Goal: Task Accomplishment & Management: Complete application form

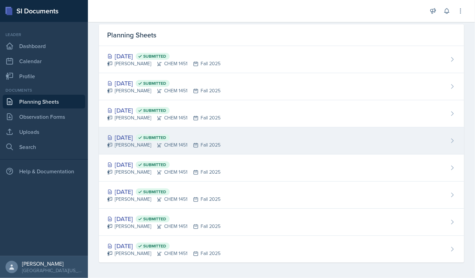
scroll to position [23, 0]
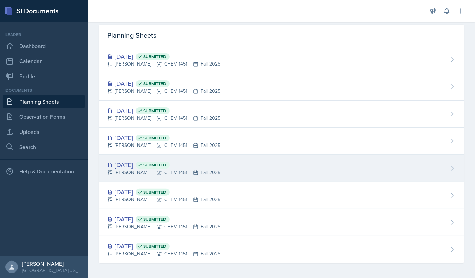
click at [144, 166] on div "Sep 19th, 2025 Submitted" at bounding box center [163, 164] width 113 height 9
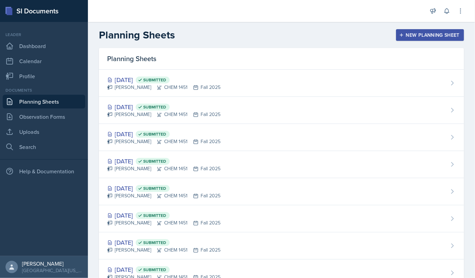
click at [445, 37] on div "New Planning Sheet" at bounding box center [430, 34] width 59 height 5
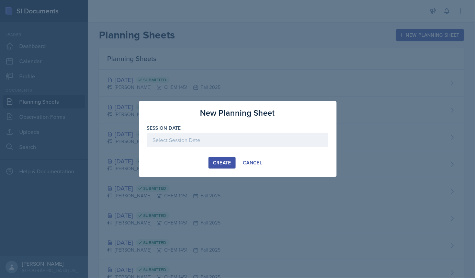
click at [285, 144] on div at bounding box center [237, 140] width 181 height 14
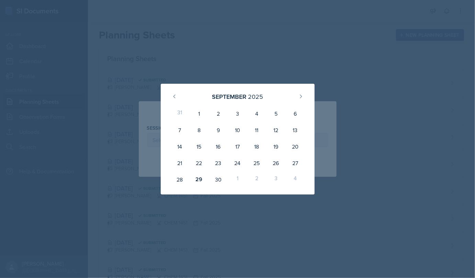
click at [239, 178] on div "1" at bounding box center [237, 179] width 19 height 16
click at [237, 178] on div "1" at bounding box center [237, 179] width 19 height 16
click at [236, 176] on div "1" at bounding box center [237, 179] width 19 height 16
click at [299, 97] on icon at bounding box center [300, 96] width 5 height 5
click at [240, 115] on div "1" at bounding box center [237, 113] width 19 height 16
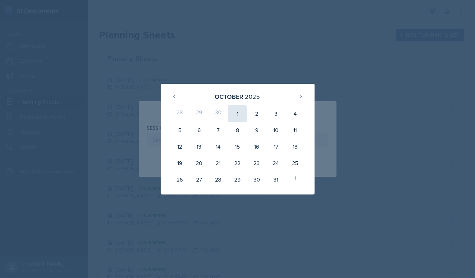
type input "[DATE]"
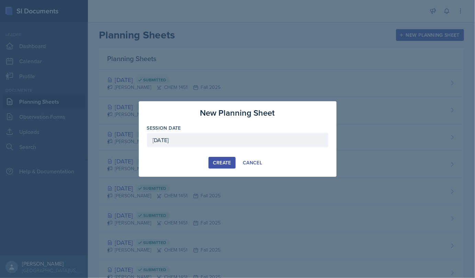
click at [219, 162] on div "Create" at bounding box center [222, 162] width 18 height 5
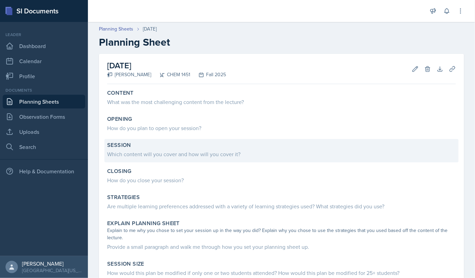
click at [170, 154] on div "Which content will you cover and how will you cover it?" at bounding box center [281, 154] width 349 height 8
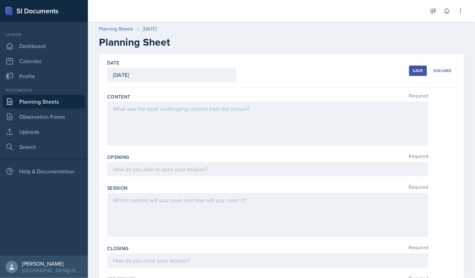
click at [136, 116] on div at bounding box center [267, 124] width 321 height 44
click at [178, 125] on div "Summarize the lecture" at bounding box center [267, 124] width 321 height 44
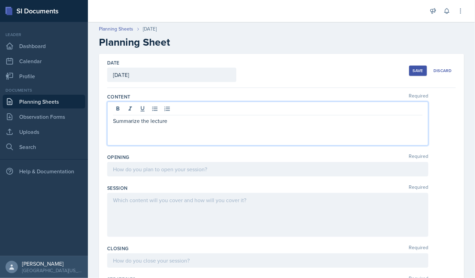
click at [167, 120] on p "Summarize the lecture" at bounding box center [268, 121] width 310 height 8
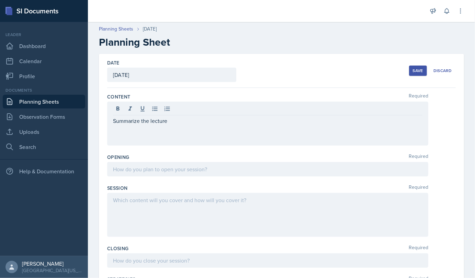
click at [173, 124] on div "Summarize the lecture" at bounding box center [267, 124] width 321 height 44
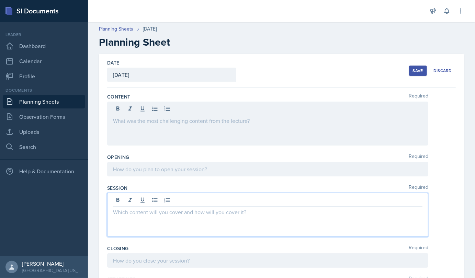
click at [176, 197] on div at bounding box center [267, 215] width 321 height 44
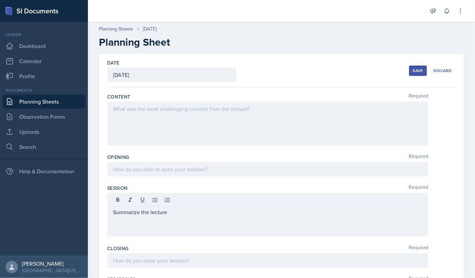
click at [154, 118] on div at bounding box center [267, 124] width 321 height 44
click at [139, 126] on div at bounding box center [267, 124] width 321 height 44
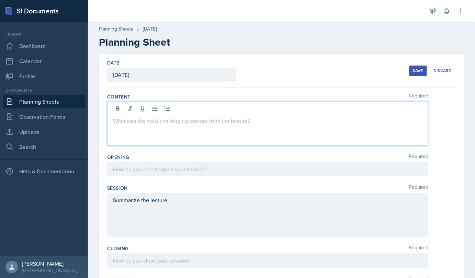
click at [137, 124] on div at bounding box center [267, 124] width 321 height 44
click at [142, 124] on p at bounding box center [268, 121] width 310 height 8
click at [222, 124] on p "Identifying Electrolytes and non-electrolytes" at bounding box center [268, 121] width 310 height 8
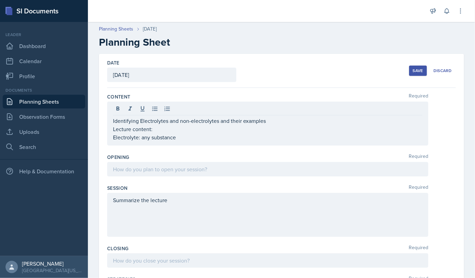
click at [188, 143] on div "Identifying Electrolytes and non-electrolytes and their examples Lecture conten…" at bounding box center [267, 124] width 321 height 44
click at [183, 141] on div "Identifying Electrolytes and non-electrolytes and their examples Lecture conten…" at bounding box center [267, 124] width 321 height 44
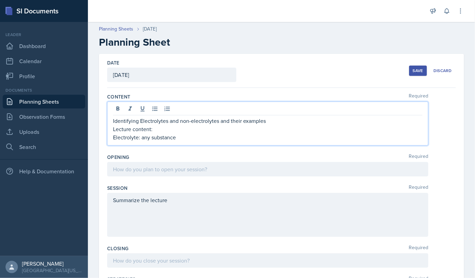
click at [181, 138] on p "Electrolyte: any substance" at bounding box center [268, 137] width 310 height 8
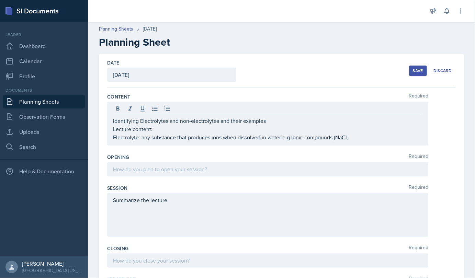
drag, startPoint x: 347, startPoint y: 141, endPoint x: 354, endPoint y: 139, distance: 7.1
click at [354, 139] on div "Identifying Electrolytes and non-electrolytes and their examples Lecture conten…" at bounding box center [267, 124] width 321 height 44
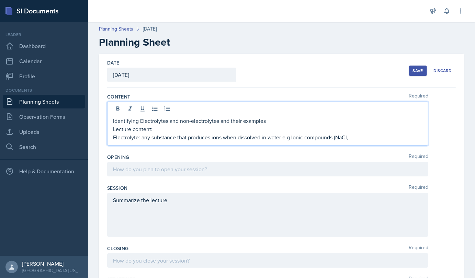
click at [354, 139] on p "Electrolyte: any substance that produces ions when dissolved in water e.g Ionic…" at bounding box center [268, 137] width 310 height 8
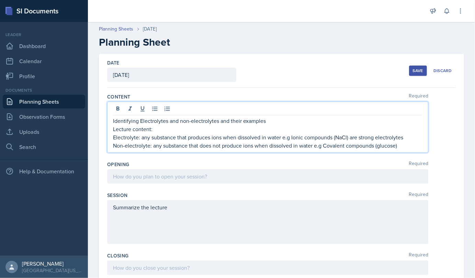
click at [286, 121] on p "Identifying Electrolytes and non-electrolytes and their examples" at bounding box center [268, 121] width 310 height 8
click at [407, 140] on p "Electrolyte: any substance that produces ions when dissolved in water e.g Ionic…" at bounding box center [268, 137] width 310 height 8
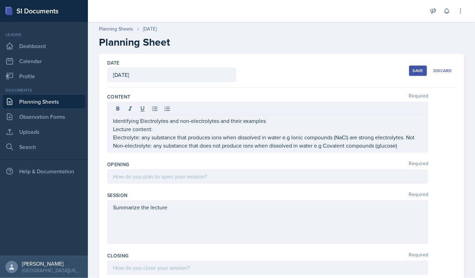
click at [267, 115] on div "Identifying Electrolytes and non-electrolytes and their examples Lecture conten…" at bounding box center [267, 127] width 321 height 51
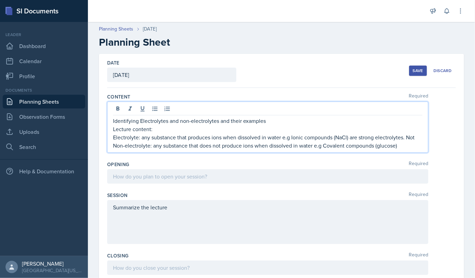
click at [265, 120] on p "Identifying Electrolytes and non-electrolytes and their examples" at bounding box center [268, 121] width 310 height 8
click at [417, 139] on p "Electrolyte: any substance that produces ions when dissolved in water e.g Ionic…" at bounding box center [268, 137] width 310 height 8
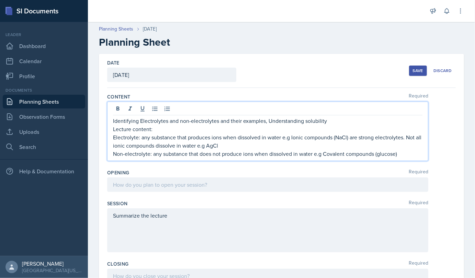
click at [336, 124] on p "Identifying Electrolytes and non-electrolytes and their examples, Understanding…" at bounding box center [268, 121] width 310 height 8
click at [398, 152] on p "Non-electrolyte: any substance that does not produce ions when dissolved in wat…" at bounding box center [268, 154] width 310 height 8
click at [243, 150] on p "Non-electrolyte: any substance that does not produce ions when dissolved in wat…" at bounding box center [268, 154] width 310 height 8
drag, startPoint x: 239, startPoint y: 147, endPoint x: 370, endPoint y: 150, distance: 131.3
click at [370, 150] on p "Non-electrolyte: any substance that does not produce ions when dissolved in wat…" at bounding box center [268, 154] width 310 height 8
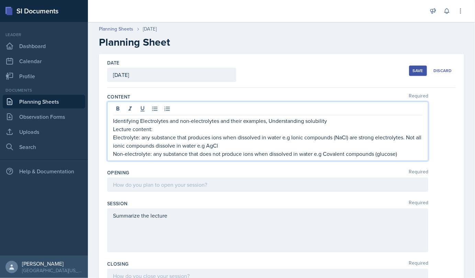
click at [398, 154] on p "Non-electrolyte: any substance that does not produce ions when dissolved in wat…" at bounding box center [268, 154] width 310 height 8
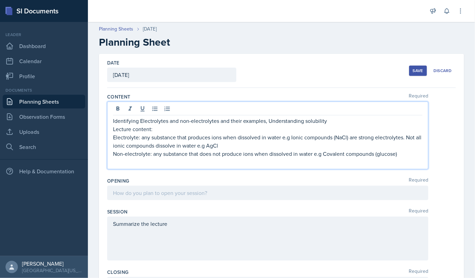
click at [402, 153] on p "Non-electrolyte: any substance that does not produce ions when dissolved in wat…" at bounding box center [268, 154] width 310 height 8
click at [337, 120] on p "Identifying Electrolytes and non-electrolytes and their examples, Understanding…" at bounding box center [268, 121] width 310 height 8
click at [125, 166] on p at bounding box center [268, 162] width 310 height 8
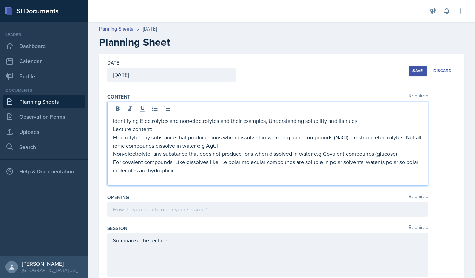
click at [194, 172] on p "For covalent compounds, Like dissolves like. i.e polar molecular compounds are …" at bounding box center [268, 166] width 310 height 16
click at [173, 162] on p "For covalent compounds, Like dissolves like. i.e polar molecular compounds are …" at bounding box center [268, 166] width 310 height 16
click at [174, 164] on p "For covalent compounds, Like dissolves like. i.e polar molecular compounds are …" at bounding box center [268, 166] width 310 height 16
click at [195, 172] on p "For covalent compounds: Like dissolves like. i.e polar molecular compounds are …" at bounding box center [268, 166] width 310 height 16
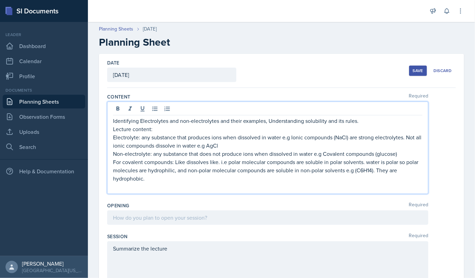
click at [122, 189] on p at bounding box center [268, 187] width 310 height 8
click at [180, 181] on p "For covalent compounds: Like dissolves like. i.e polar molecular compounds are …" at bounding box center [268, 170] width 310 height 25
click at [123, 187] on p at bounding box center [268, 187] width 310 height 8
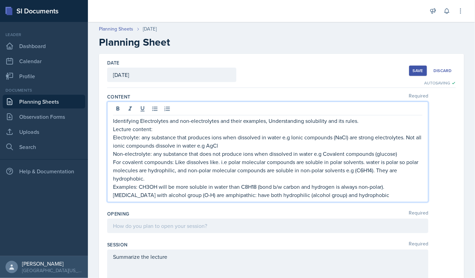
click at [386, 196] on p "Examples: CH3OH will be more soluble in water than C8H18 (bond b/w carbon and h…" at bounding box center [268, 191] width 310 height 16
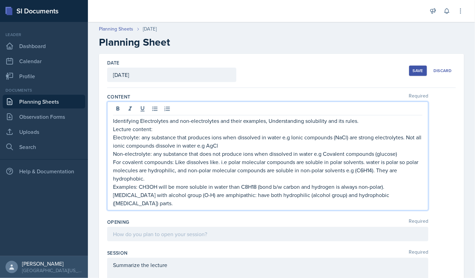
click at [226, 189] on p "Examples: CH3OH will be more soluble in water than C8H18 (bond b/w carbon and h…" at bounding box center [268, 195] width 310 height 25
click at [230, 188] on p "Examples: CH3OH will be more soluble in water than C8H18 (bond b/w carbon and h…" at bounding box center [268, 195] width 310 height 25
click at [362, 125] on p "Lecture content:" at bounding box center [268, 129] width 310 height 8
click at [361, 122] on p "Identifying Electrolytes and non-electrolytes and their examples, Understanding…" at bounding box center [268, 121] width 310 height 8
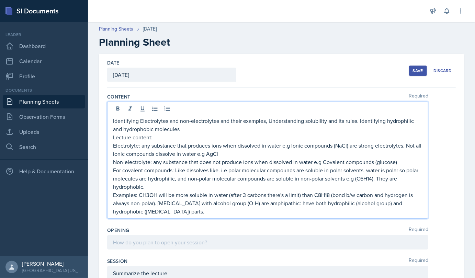
click at [215, 210] on p "Examples: CH3OH will be more soluble in water (after 3 carbons there's a limit)…" at bounding box center [268, 203] width 310 height 25
click at [186, 126] on p "Identifying Electrolytes and non-electrolytes and their examples, Understanding…" at bounding box center [268, 125] width 310 height 16
click at [202, 207] on p "Examples: CH3OH will be more soluble in water (after 3 carbons there's a limit)…" at bounding box center [268, 203] width 310 height 25
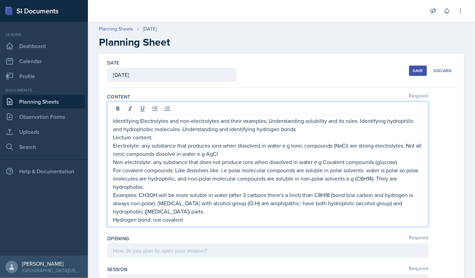
click at [194, 217] on p "Hydrogen bond: not covalent" at bounding box center [268, 220] width 310 height 8
click at [312, 220] on p "Hydrogen bond: not covalent bond. It is an attraction between 2 molecules (usua…" at bounding box center [268, 220] width 310 height 8
click at [356, 223] on p "Hydrogen bond: not covalent bond. It is an attraction between 2 molecules (b/w …" at bounding box center [268, 220] width 310 height 8
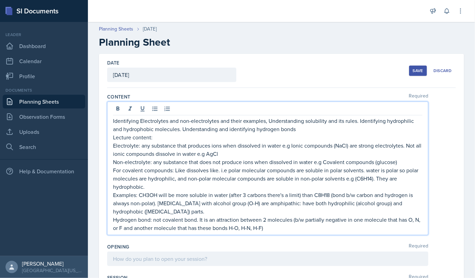
click at [323, 221] on p "Hydrogen bond: not covalent bond. It is an attraction between 2 molecules (b/w …" at bounding box center [268, 224] width 310 height 16
click at [325, 222] on p "Hydrogen bond: not covalent bond. It is an attraction between 2 molecules (b/w …" at bounding box center [268, 224] width 310 height 16
click at [286, 230] on p "Hydrogen bond: not covalent bond. It is an attraction between 2 molecules (b/w …" at bounding box center [268, 224] width 310 height 16
click at [224, 227] on p "Hydrogen bond: not covalent bond. It is an attraction between 2 molecules (b/w …" at bounding box center [268, 224] width 310 height 16
click at [241, 228] on p "Hydrogen bond: not covalent bond. It is an attraction between 2 molecules (b/w …" at bounding box center [268, 224] width 310 height 16
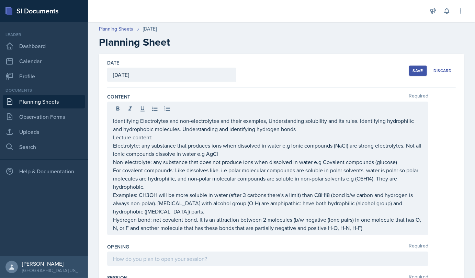
click at [385, 234] on div "Identifying Electrolytes and non-electrolytes and their examples, Understanding…" at bounding box center [267, 169] width 321 height 134
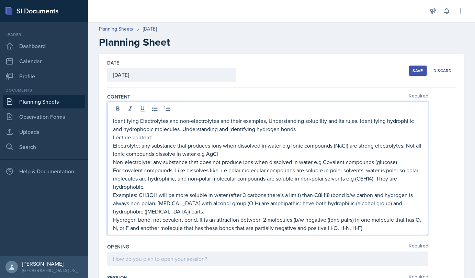
click at [377, 229] on p "Hydrogen bond: not covalent bond. It is an attraction between 2 molecules (b/w …" at bounding box center [268, 224] width 310 height 16
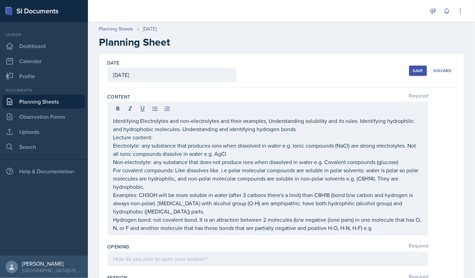
click at [392, 236] on div "Content Required Identifying Electrolytes and non-electrolytes and their exampl…" at bounding box center [281, 166] width 349 height 150
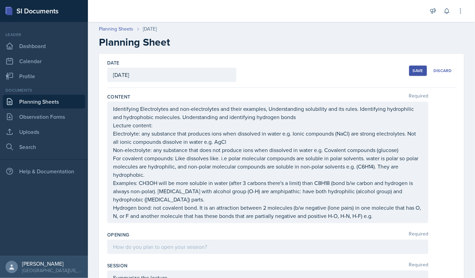
click at [387, 222] on div "Identifying Electrolytes and non-electrolytes and their examples, Understanding…" at bounding box center [267, 163] width 321 height 122
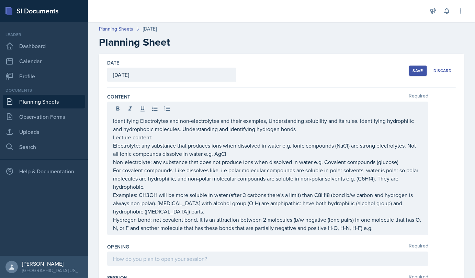
click at [387, 232] on div "Identifying Electrolytes and non-electrolytes and their examples, Understanding…" at bounding box center [267, 169] width 321 height 134
click at [389, 232] on div "Identifying Electrolytes and non-electrolytes and their examples, Understanding…" at bounding box center [267, 169] width 321 height 134
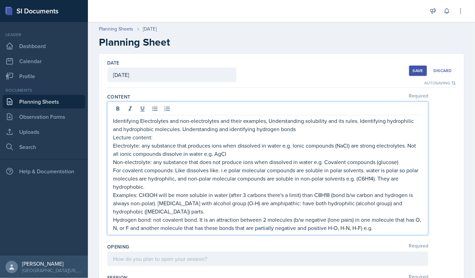
click at [387, 232] on p "Hydrogen bond: not covalent bond. It is an attraction between 2 molecules (b/w …" at bounding box center [268, 224] width 310 height 16
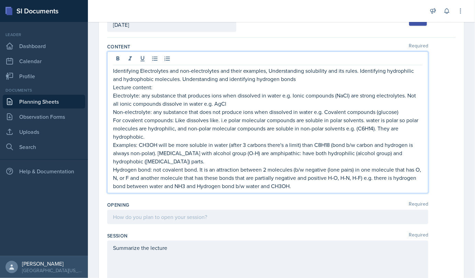
scroll to position [53, 0]
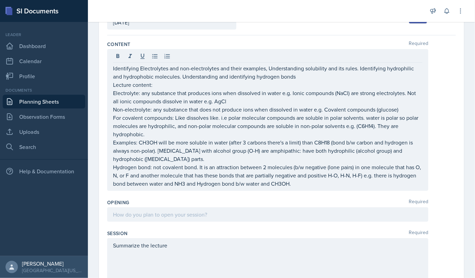
click at [193, 219] on div at bounding box center [267, 215] width 321 height 14
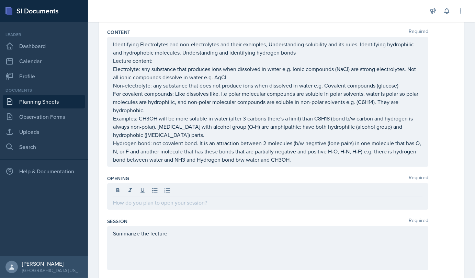
click at [193, 207] on div at bounding box center [267, 196] width 321 height 26
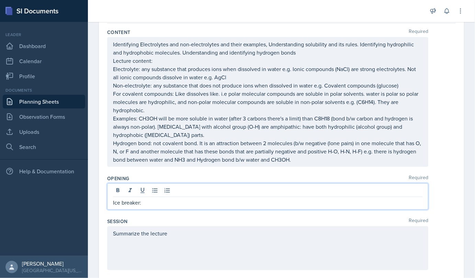
click at [147, 204] on p "Ice breaker:" at bounding box center [268, 203] width 310 height 8
click at [200, 199] on p "Ice breaker: what animal would" at bounding box center [268, 203] width 310 height 8
click at [194, 202] on p "Ice breaker: what animal would" at bounding box center [268, 203] width 310 height 8
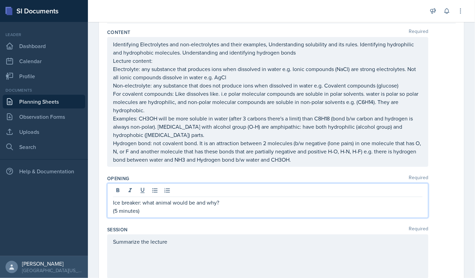
click at [154, 212] on p "(5 minutes)" at bounding box center [268, 211] width 310 height 8
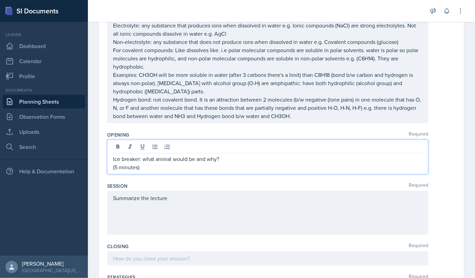
click at [168, 202] on p "Summarize the lecture" at bounding box center [268, 198] width 310 height 8
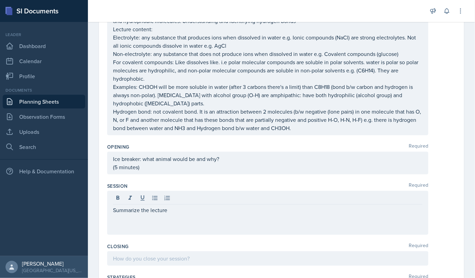
click at [111, 208] on div "Summarize the lecture" at bounding box center [267, 213] width 321 height 44
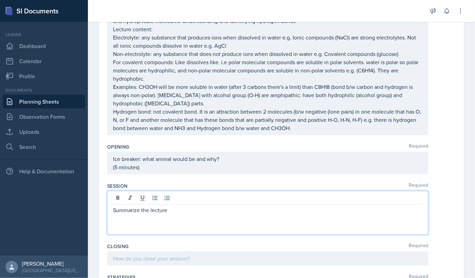
click at [111, 208] on div "Summarize the lecture" at bounding box center [267, 213] width 321 height 44
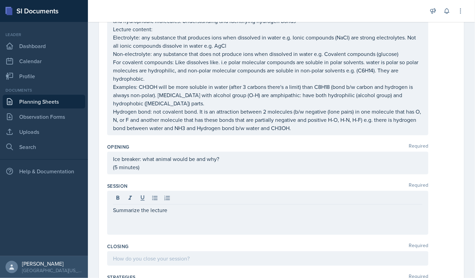
click at [112, 209] on div "Summarize the lecture" at bounding box center [267, 213] width 321 height 44
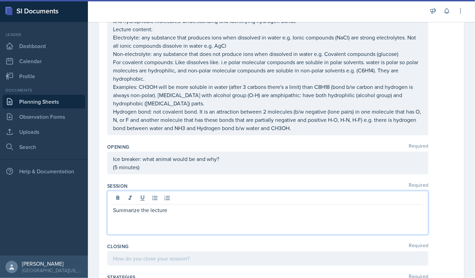
click at [114, 211] on p "Summarize the lecture" at bounding box center [268, 210] width 310 height 8
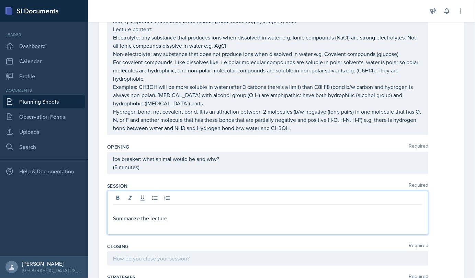
click at [116, 209] on p at bounding box center [268, 210] width 310 height 8
click at [170, 217] on p "Summarize the lecture" at bounding box center [268, 218] width 310 height 8
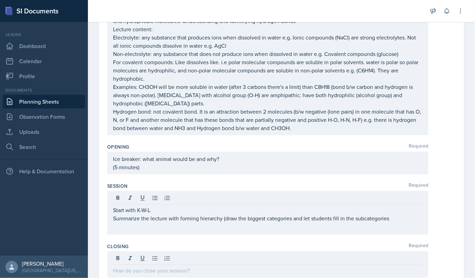
click at [393, 222] on div "Start with [PERSON_NAME] the lecture with forming hierarchy (draw the biggest c…" at bounding box center [267, 213] width 321 height 44
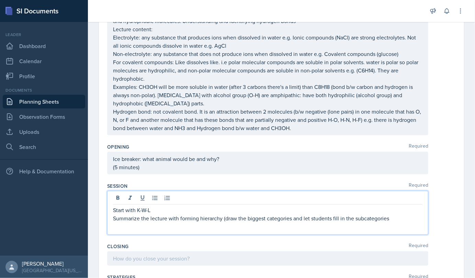
click at [391, 217] on p "Summarize the lecture with forming hierarchy (draw the biggest categories and l…" at bounding box center [268, 218] width 310 height 8
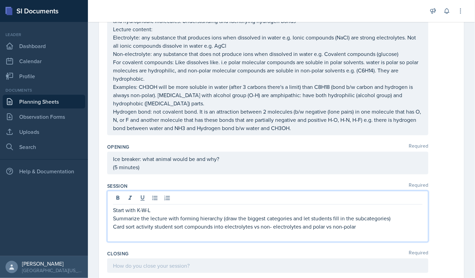
click at [153, 225] on p "Card sort activity student sort compounds into electrolytes vs non- electrolyte…" at bounding box center [268, 227] width 310 height 8
click at [112, 235] on div "Start with [PERSON_NAME] the lecture with forming hierarchy (draw the biggest c…" at bounding box center [267, 216] width 321 height 51
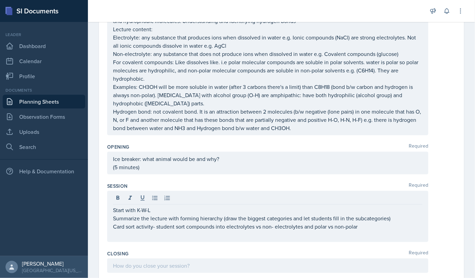
click at [119, 238] on div "Start with [PERSON_NAME] the lecture with forming hierarchy (draw the biggest c…" at bounding box center [267, 216] width 321 height 51
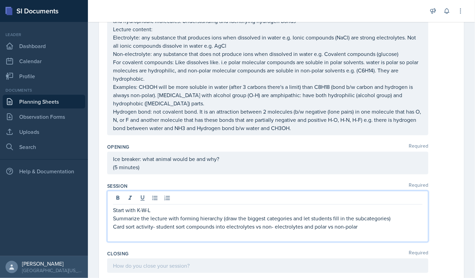
click at [117, 237] on p at bounding box center [268, 235] width 310 height 8
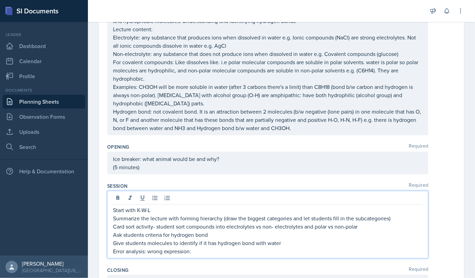
click at [197, 248] on p "Error analysis: wrong expression:" at bounding box center [268, 251] width 310 height 8
click at [270, 250] on p "Error analysis: wrong expression: sugar is an electrolyte, so it is" at bounding box center [268, 251] width 310 height 8
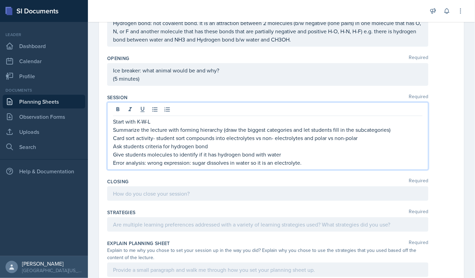
scroll to position [187, 0]
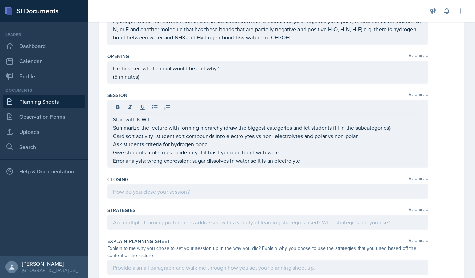
click at [233, 197] on div at bounding box center [267, 192] width 321 height 14
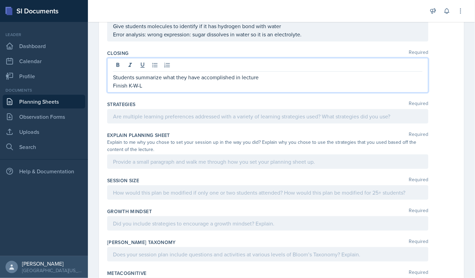
scroll to position [302, 0]
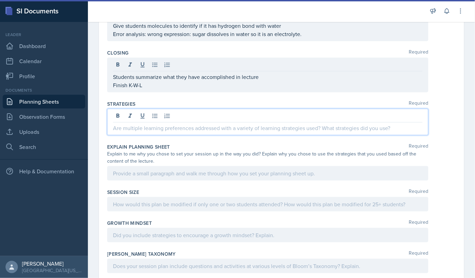
click at [139, 115] on div at bounding box center [267, 122] width 321 height 26
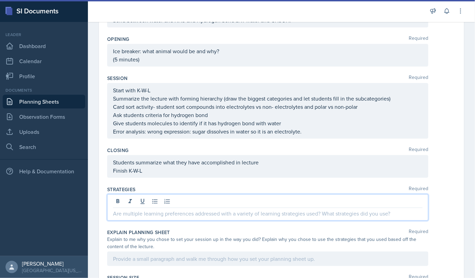
scroll to position [204, 0]
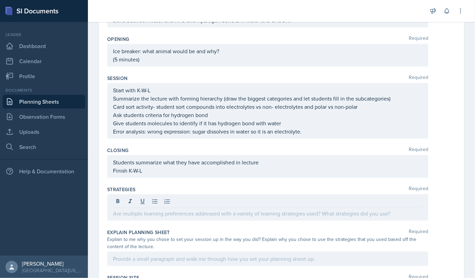
click at [112, 90] on div "Start with [PERSON_NAME] the lecture with forming hierarchy (draw the biggest c…" at bounding box center [267, 111] width 321 height 56
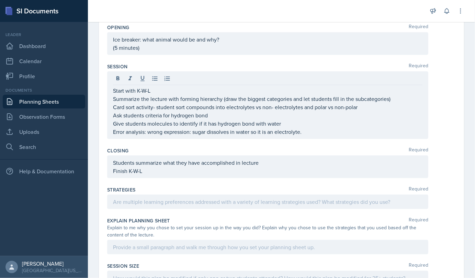
click at [113, 91] on div "Start with [PERSON_NAME] the lecture with forming hierarchy (draw the biggest c…" at bounding box center [267, 105] width 321 height 68
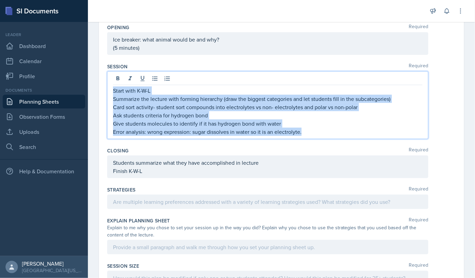
drag, startPoint x: 113, startPoint y: 91, endPoint x: 310, endPoint y: 135, distance: 201.0
click at [310, 135] on div "Start with [PERSON_NAME] the lecture with forming hierarchy (draw the biggest c…" at bounding box center [268, 111] width 310 height 49
copy div "Start with [PERSON_NAME] the lecture with forming hierarchy (draw the biggest c…"
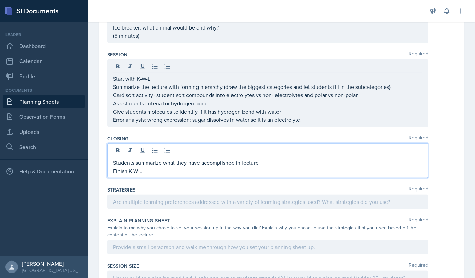
click at [114, 164] on p "Students summarize what they have accomplished in lecture" at bounding box center [268, 163] width 310 height 8
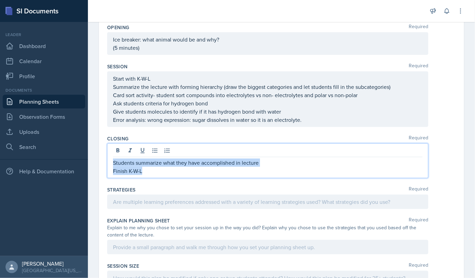
drag, startPoint x: 114, startPoint y: 162, endPoint x: 157, endPoint y: 177, distance: 45.3
click at [157, 177] on div "Closing Required Students summarize what they have accomplished in lecture Fini…" at bounding box center [281, 158] width 349 height 51
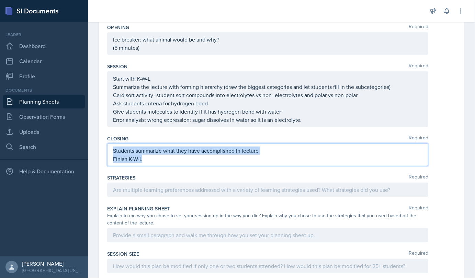
scroll to position [204, 0]
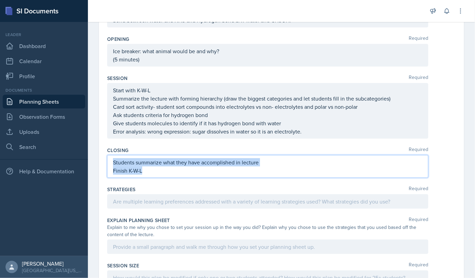
copy div "Students summarize what they have accomplished in lecture Finish K-W-L"
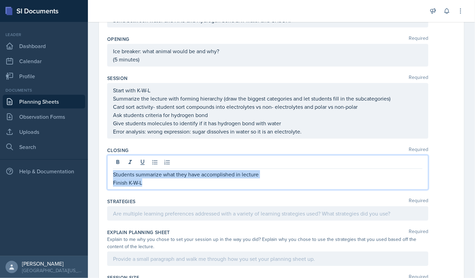
scroll to position [216, 0]
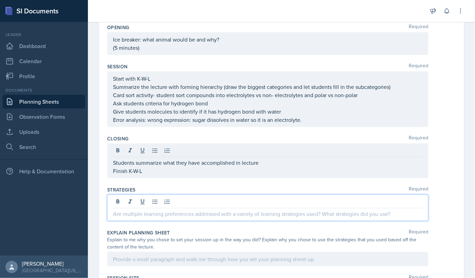
click at [132, 200] on div at bounding box center [267, 208] width 321 height 26
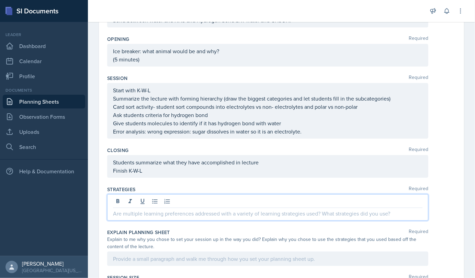
click at [128, 214] on p at bounding box center [268, 214] width 310 height 8
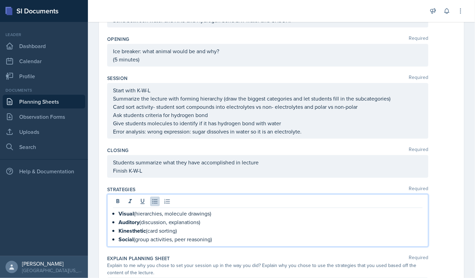
click at [116, 213] on div "Visual (hierarchies, molecule drawings) Auditory (discussion, explanations) Kin…" at bounding box center [268, 227] width 310 height 34
click at [116, 217] on div "Visual (hierarchies, molecule drawings) Auditory (discussion, explanations) Kin…" at bounding box center [268, 227] width 310 height 34
click at [116, 230] on div "Visual (hierarchies, molecule drawings) Auditory (discussion, explanations) Kin…" at bounding box center [268, 227] width 310 height 34
click at [117, 237] on div "Visual (hierarchies, molecule drawings) Auditory (discussion, explanations) Kin…" at bounding box center [268, 227] width 310 height 34
drag, startPoint x: 113, startPoint y: 212, endPoint x: 129, endPoint y: 215, distance: 16.0
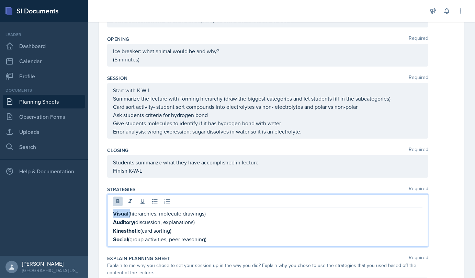
click at [129, 215] on p "Visual (hierarchies, molecule drawings)" at bounding box center [268, 214] width 310 height 9
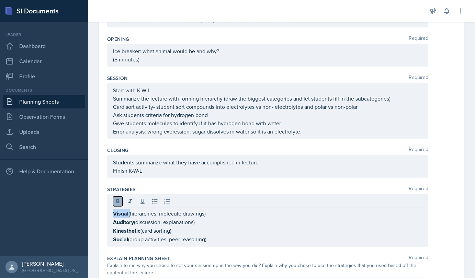
click at [120, 199] on icon at bounding box center [117, 201] width 7 height 7
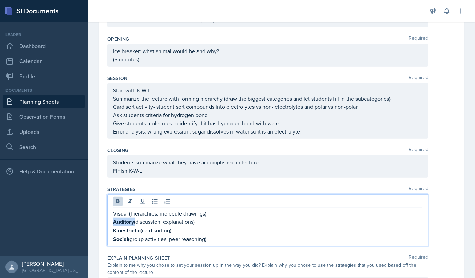
drag, startPoint x: 113, startPoint y: 222, endPoint x: 136, endPoint y: 224, distance: 23.1
click at [136, 224] on p "Auditory (discussion, explanations)" at bounding box center [268, 222] width 310 height 9
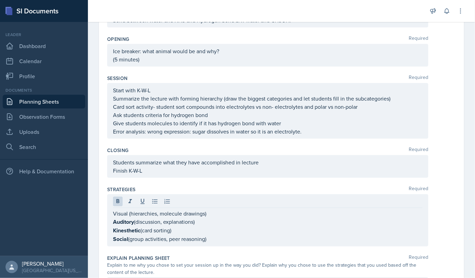
click at [118, 206] on div at bounding box center [268, 202] width 310 height 11
click at [117, 201] on icon at bounding box center [117, 201] width 3 height 4
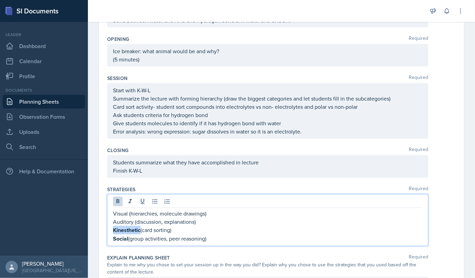
drag, startPoint x: 113, startPoint y: 229, endPoint x: 141, endPoint y: 228, distance: 27.5
click at [141, 228] on p "Kinesthetic (card sorting)" at bounding box center [268, 230] width 310 height 9
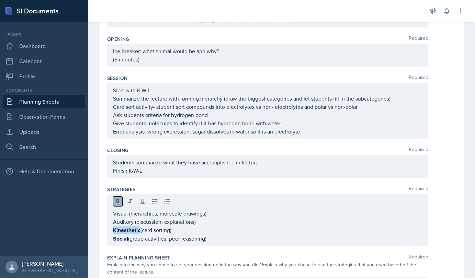
click at [115, 198] on icon at bounding box center [117, 201] width 7 height 7
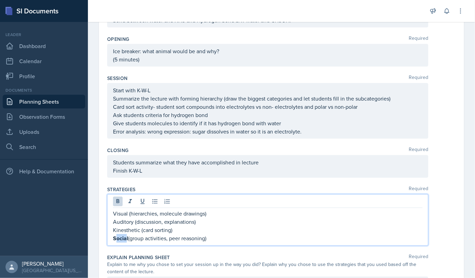
drag, startPoint x: 115, startPoint y: 238, endPoint x: 125, endPoint y: 238, distance: 10.7
click at [125, 238] on strong "Social" at bounding box center [120, 239] width 15 height 8
drag, startPoint x: 113, startPoint y: 238, endPoint x: 128, endPoint y: 238, distance: 14.8
click at [128, 238] on p "Social (group activities, peer reasoning)" at bounding box center [268, 238] width 310 height 9
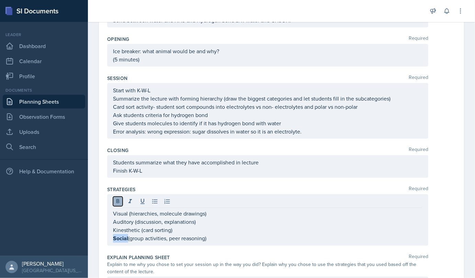
click at [119, 204] on button at bounding box center [118, 202] width 10 height 10
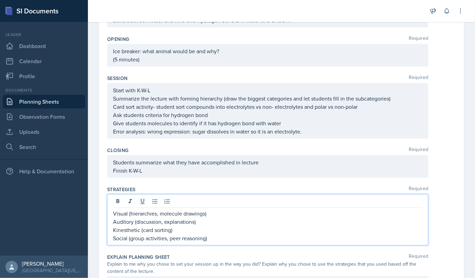
click at [128, 211] on p "Visual (hierarchies, molecule drawings)" at bounding box center [268, 214] width 310 height 8
click at [136, 223] on p "Auditory (discussion, explanations)" at bounding box center [268, 222] width 310 height 8
click at [135, 223] on p "Auditory (discussion, explanations)" at bounding box center [268, 222] width 310 height 8
click at [138, 231] on p "Kinesthetic (card sorting)" at bounding box center [268, 230] width 310 height 8
click at [129, 238] on p "Social (group activities, peer reasoning)" at bounding box center [268, 238] width 310 height 8
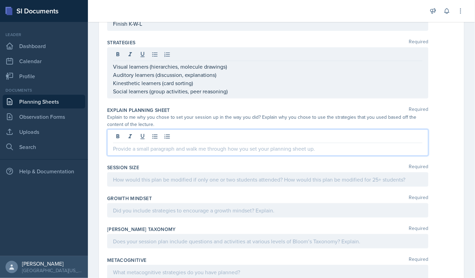
click at [130, 149] on p at bounding box center [268, 149] width 310 height 8
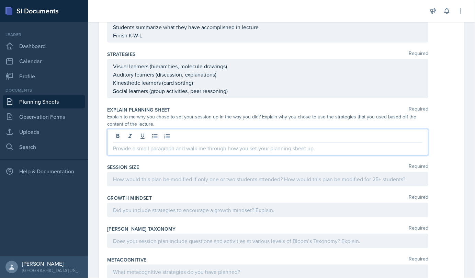
click at [191, 148] on p at bounding box center [268, 148] width 310 height 8
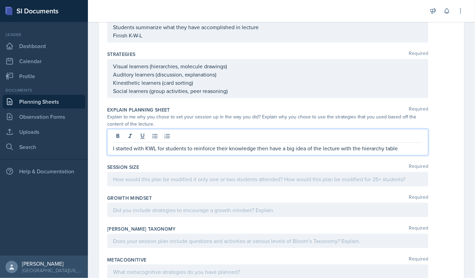
click at [265, 150] on p "I started with KWL for students to reinforce their knowledge then have a big id…" at bounding box center [268, 148] width 310 height 8
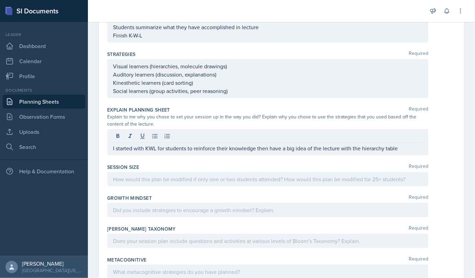
drag, startPoint x: 258, startPoint y: 168, endPoint x: 263, endPoint y: 165, distance: 5.4
click at [263, 165] on div "Session Size Required" at bounding box center [281, 167] width 349 height 7
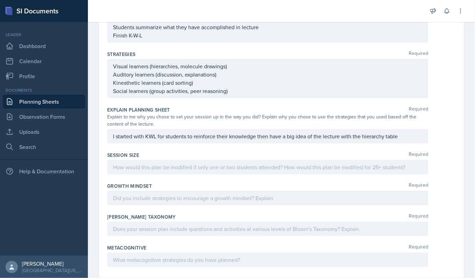
click at [402, 140] on div "I started with KWL for students to reinforce their knowledge then have a big id…" at bounding box center [267, 136] width 321 height 14
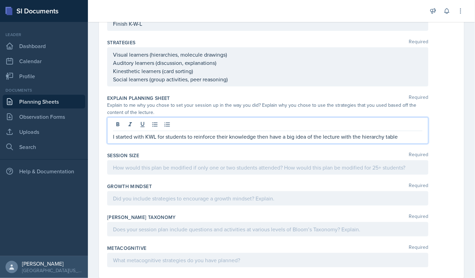
click at [402, 138] on p "I started with KWL for students to reinforce their knowledge then have a big id…" at bounding box center [268, 137] width 310 height 8
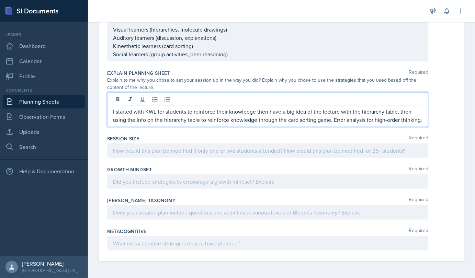
scroll to position [382, 0]
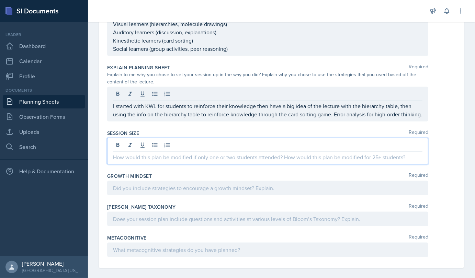
click at [155, 150] on div at bounding box center [267, 151] width 321 height 26
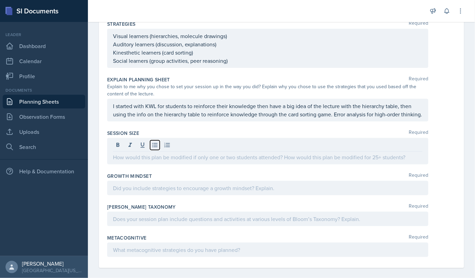
click at [155, 149] on icon at bounding box center [155, 145] width 7 height 7
click at [155, 148] on icon at bounding box center [154, 145] width 5 height 4
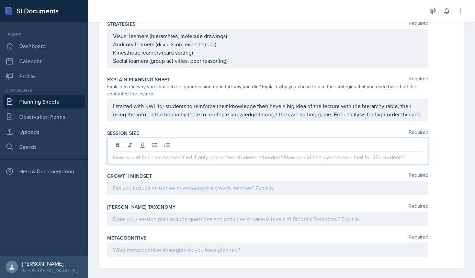
click at [134, 161] on p at bounding box center [268, 157] width 310 height 8
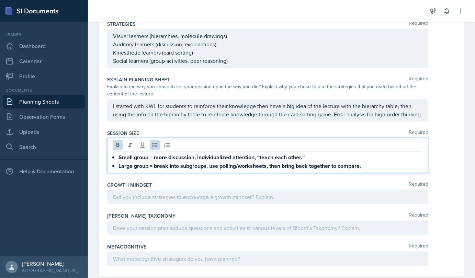
click at [119, 162] on li "Small group = more discussion, individualized attention, “teach each other.”" at bounding box center [271, 157] width 304 height 9
click at [116, 169] on div "Small group = more discussion, individualized attention, “teach each other.” La…" at bounding box center [268, 161] width 310 height 17
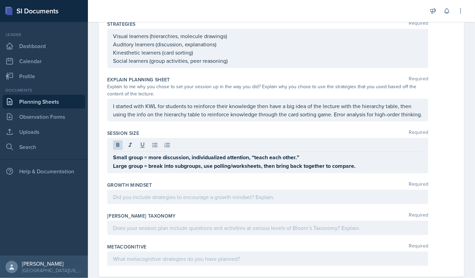
drag, startPoint x: 112, startPoint y: 163, endPoint x: 114, endPoint y: 166, distance: 3.7
click at [114, 166] on div "Small group = more discussion, individualized attention, “teach each other.” La…" at bounding box center [267, 155] width 321 height 35
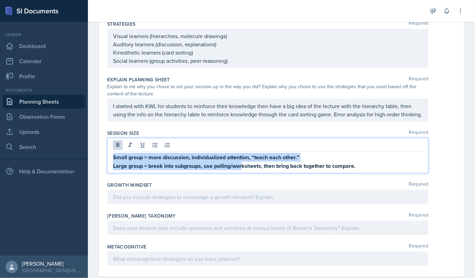
drag, startPoint x: 114, startPoint y: 166, endPoint x: 275, endPoint y: 164, distance: 161.2
click at [275, 161] on strong "Small group = more discussion, individualized attention, “teach each other.”" at bounding box center [206, 158] width 186 height 8
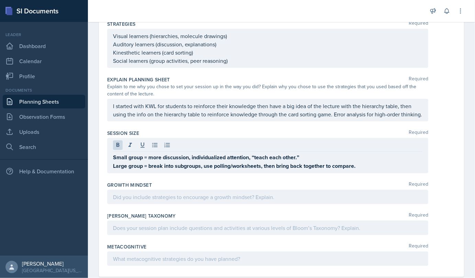
click at [112, 167] on div "Small group = more discussion, individualized attention, “teach each other.” La…" at bounding box center [267, 155] width 321 height 35
click at [113, 165] on div "Small group = more discussion, individualized attention, “teach each other.” La…" at bounding box center [267, 155] width 321 height 35
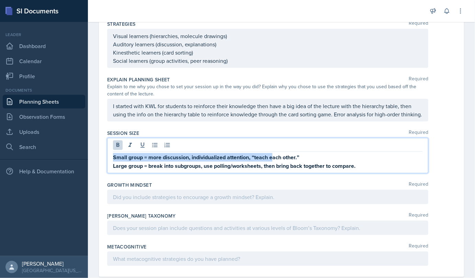
click at [113, 161] on strong "Small group = more discussion, individualized attention, “teach each other.”" at bounding box center [206, 158] width 186 height 8
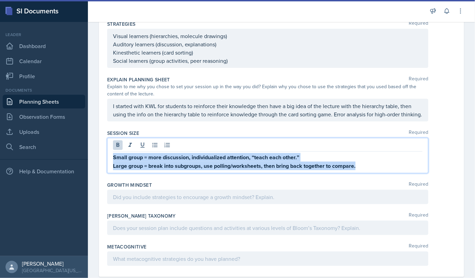
drag, startPoint x: 113, startPoint y: 165, endPoint x: 370, endPoint y: 176, distance: 257.6
click at [370, 174] on div "Small group = more discussion, individualized attention, “teach each other.” La…" at bounding box center [267, 155] width 321 height 35
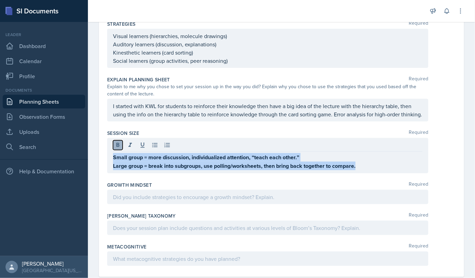
click at [119, 149] on icon at bounding box center [117, 145] width 7 height 7
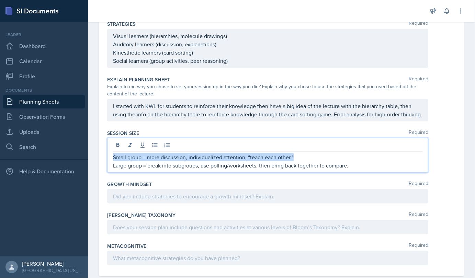
click at [357, 170] on p "Large group = break into subgroups, use polling/worksheets, then bring back tog…" at bounding box center [268, 165] width 310 height 8
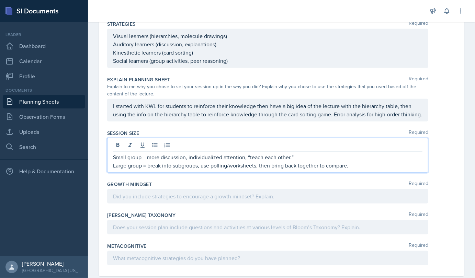
click at [357, 170] on p "Large group = break into subgroups, use polling/worksheets, then bring back tog…" at bounding box center [268, 165] width 310 height 8
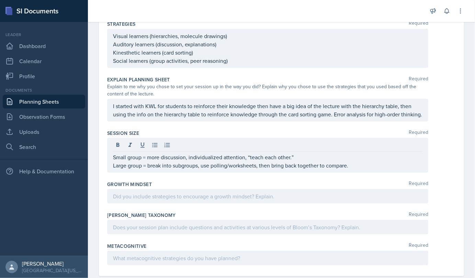
click at [110, 166] on div "Small group = more discussion, individualized attention, “teach each other.” La…" at bounding box center [267, 155] width 321 height 35
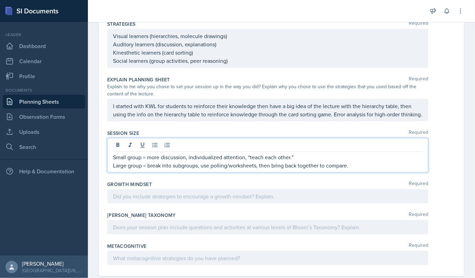
click at [115, 161] on p "Small group = more discussion, individualized attention, “teach each other.”" at bounding box center [268, 157] width 310 height 8
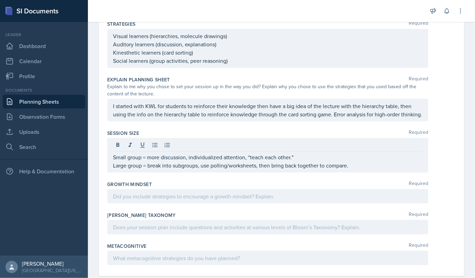
click at [111, 162] on div "Small group = more discussion, individualized attention, “teach each other.” La…" at bounding box center [267, 155] width 321 height 35
click at [112, 162] on div "Small group = more discussion, individualized attention, “teach each other.” La…" at bounding box center [267, 155] width 321 height 35
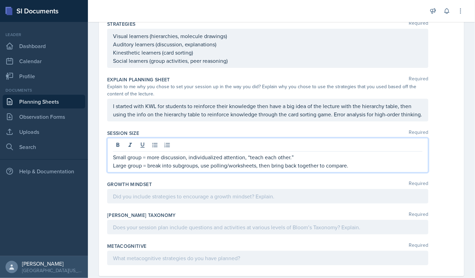
click at [113, 161] on p "Small group = more discussion, individualized attention, “teach each other.”" at bounding box center [268, 157] width 310 height 8
click at [173, 161] on p "If there's a small group = more discussion, individualized attention, “teach ea…" at bounding box center [268, 157] width 310 height 8
click at [281, 161] on p "If there's a small group then more discussion, individualized attention, “teach…" at bounding box center [268, 157] width 310 height 8
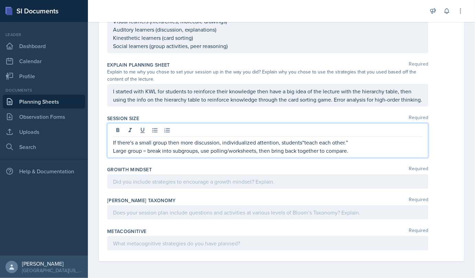
click at [148, 153] on p "Large group = break into subgroups, use polling/worksheets, then bring back tog…" at bounding box center [268, 151] width 310 height 8
click at [148, 151] on p "Large group = break into subgroups, use polling/worksheets, then bring back tog…" at bounding box center [268, 151] width 310 height 8
click at [115, 150] on p "Large group break into subgroups, use polling/worksheets, then bring back toget…" at bounding box center [268, 151] width 310 height 8
click at [114, 150] on p "large group break into subgroups, use polling/worksheets, then bring back toget…" at bounding box center [268, 151] width 310 height 8
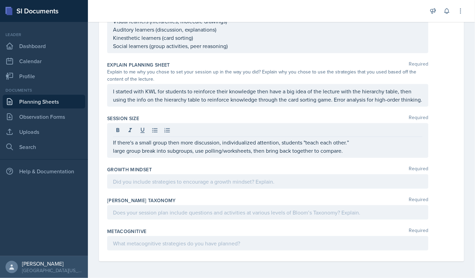
click at [112, 152] on div "If there's a small group then more discussion, individualized attention, studen…" at bounding box center [267, 140] width 321 height 35
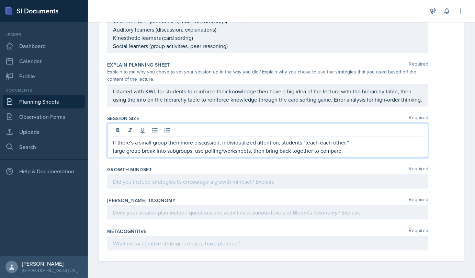
click at [112, 152] on div "If there's a small group then more discussion, individualized attention, studen…" at bounding box center [267, 140] width 321 height 35
click at [279, 154] on p "If there's a large group break into subgroups, use polling/worksheets, then bri…" at bounding box center [268, 151] width 310 height 8
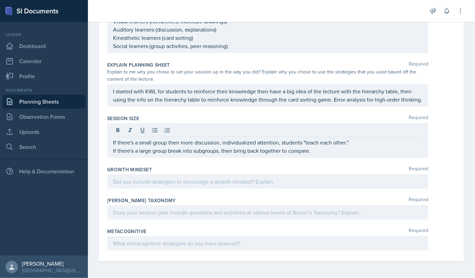
click at [226, 177] on div at bounding box center [267, 182] width 321 height 14
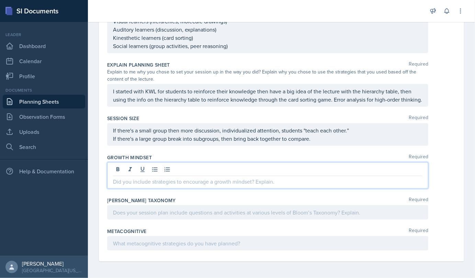
click at [127, 183] on p at bounding box center [268, 182] width 310 height 8
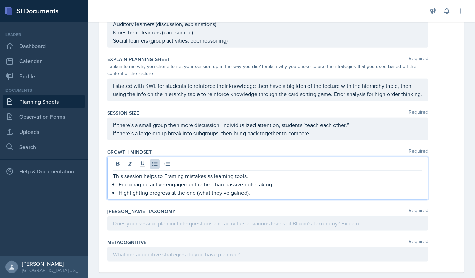
click at [119, 189] on p "Encouraging active engagement rather than passive note-taking." at bounding box center [271, 184] width 304 height 8
click at [116, 197] on div "This session helps to Framing mistakes as learning tools. Encouraging active en…" at bounding box center [268, 184] width 310 height 25
click at [185, 180] on p "This session helps to Framing mistakes as learning tools." at bounding box center [268, 176] width 310 height 8
click at [113, 189] on p "Encouraging active engagement rather than passive note-taking." at bounding box center [268, 184] width 310 height 8
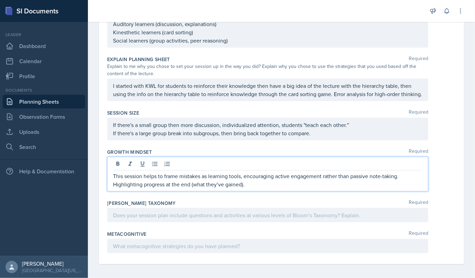
click at [113, 189] on p "Highlighting progress at the end (what they’ve gained)." at bounding box center [268, 184] width 310 height 8
click at [117, 189] on p "This session helps to frame mistakes as learning tools, encouraging active enga…" at bounding box center [268, 180] width 310 height 16
click at [244, 189] on p "This session helps to frame mistakes as learning tools, encouraging active enga…" at bounding box center [268, 180] width 310 height 16
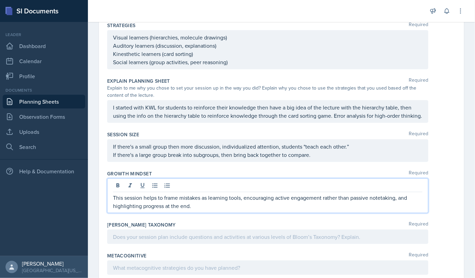
scroll to position [398, 0]
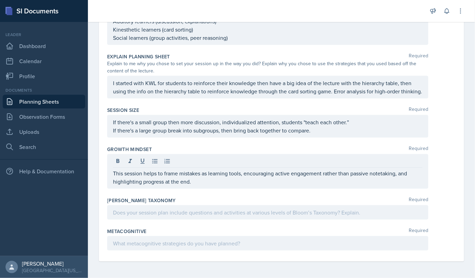
click at [213, 219] on div at bounding box center [267, 212] width 321 height 14
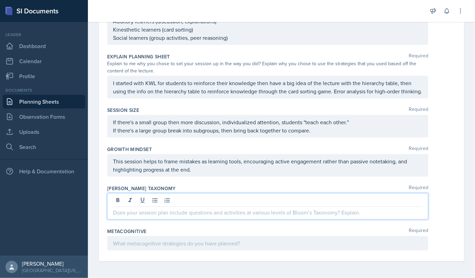
click at [185, 214] on p at bounding box center [268, 213] width 310 height 8
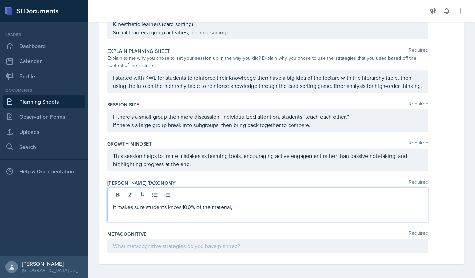
click at [114, 220] on p at bounding box center [268, 215] width 310 height 8
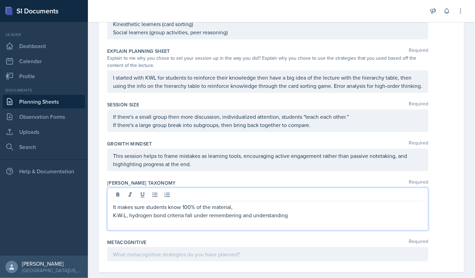
click at [128, 228] on p at bounding box center [268, 224] width 310 height 8
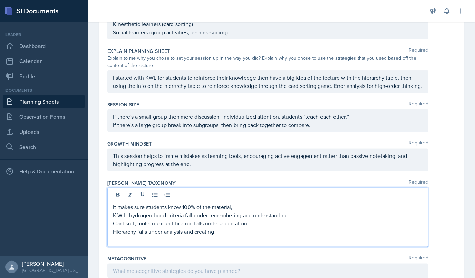
click at [119, 244] on p at bounding box center [268, 240] width 310 height 8
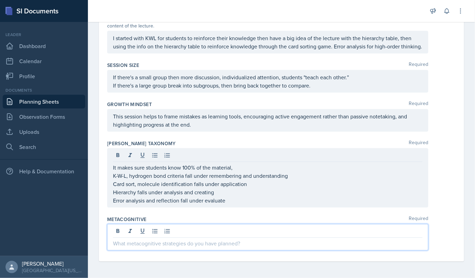
click at [237, 245] on p at bounding box center [268, 243] width 310 height 8
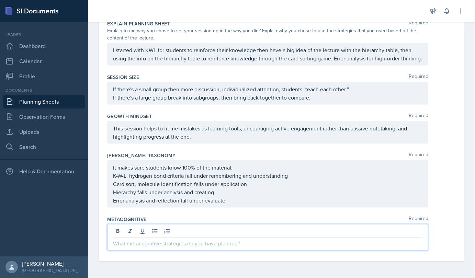
click at [235, 166] on p "It makes sure students know 100% of the material," at bounding box center [268, 168] width 310 height 8
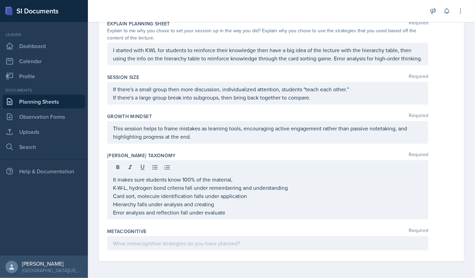
drag, startPoint x: 235, startPoint y: 166, endPoint x: 234, endPoint y: 182, distance: 16.6
click at [234, 182] on div "It makes sure students know 100% of the material, K-W-L, hydrogen bond criteria…" at bounding box center [267, 189] width 321 height 59
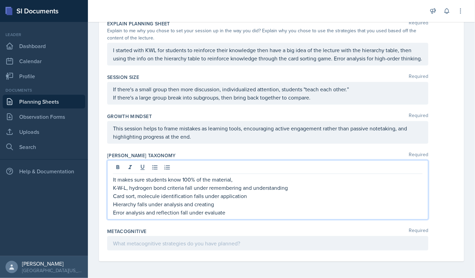
drag, startPoint x: 234, startPoint y: 182, endPoint x: 112, endPoint y: 179, distance: 122.0
click at [112, 179] on div "It makes sure students know 100% of the material, K-W-L, hydrogen bond criteria…" at bounding box center [267, 189] width 321 height 59
copy p "It makes sure students know 100% of the material,"
click at [115, 183] on p at bounding box center [268, 180] width 310 height 8
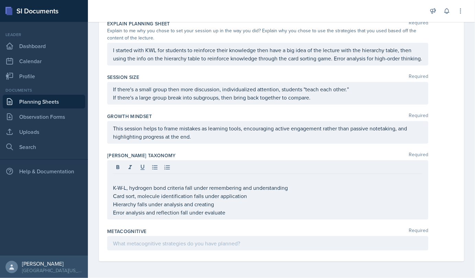
click at [112, 189] on div "K-W-L, hydrogen bond criteria fall under remembering and understanding Card sor…" at bounding box center [267, 189] width 321 height 59
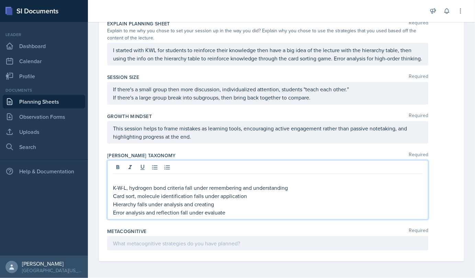
click at [114, 190] on p "K-W-L, hydrogen bond criteria fall under remembering and understanding" at bounding box center [268, 188] width 310 height 8
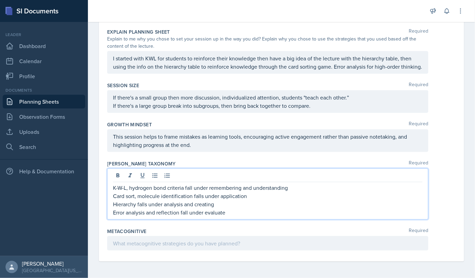
scroll to position [423, 0]
click at [144, 247] on p at bounding box center [268, 243] width 310 height 8
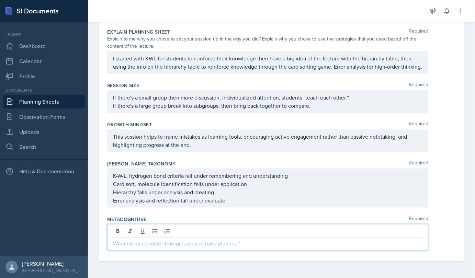
scroll to position [419, 0]
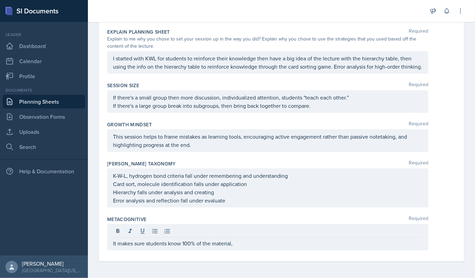
click at [307, 251] on div "It makes sure students know 100% of the material," at bounding box center [267, 237] width 321 height 26
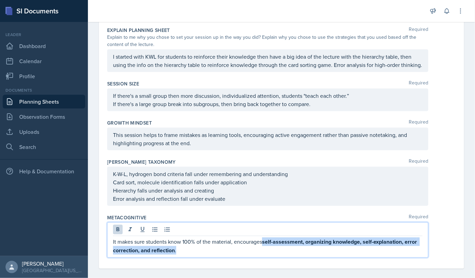
drag, startPoint x: 264, startPoint y: 250, endPoint x: 270, endPoint y: 257, distance: 8.5
click at [270, 255] on p "It makes sure students know 100% of the material, encourages self-assessment, o…" at bounding box center [268, 246] width 310 height 17
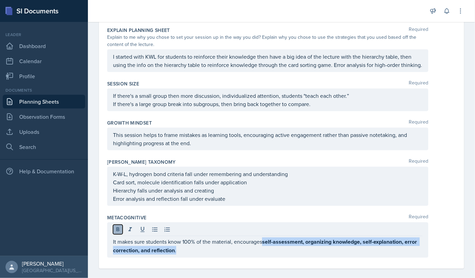
click at [116, 235] on button at bounding box center [118, 230] width 10 height 10
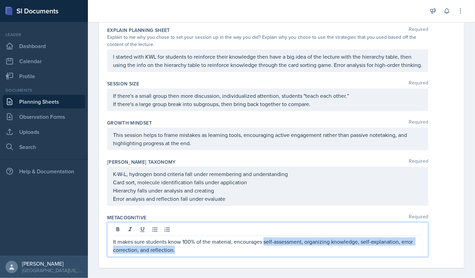
click at [177, 254] on p "It makes sure students know 100% of the material, encourages self-assessment, o…" at bounding box center [268, 246] width 310 height 16
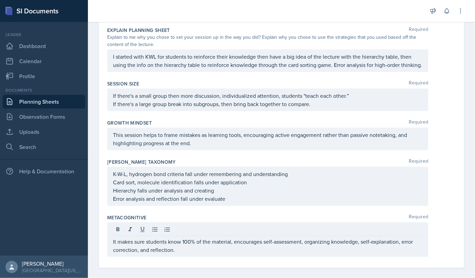
click at [249, 206] on div "K-W-L, hydrogen bond criteria fall under remembering and understanding Card sor…" at bounding box center [267, 186] width 321 height 39
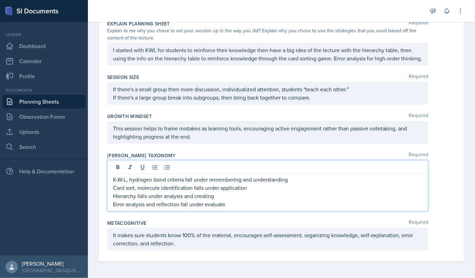
click at [234, 242] on div "It makes sure students know 100% of the material, encourages self-assessment, o…" at bounding box center [267, 239] width 321 height 23
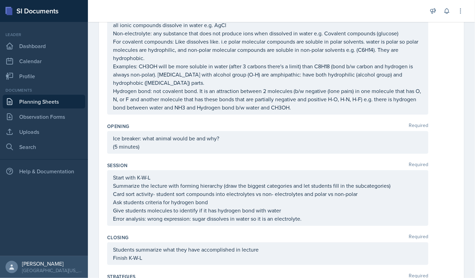
scroll to position [0, 0]
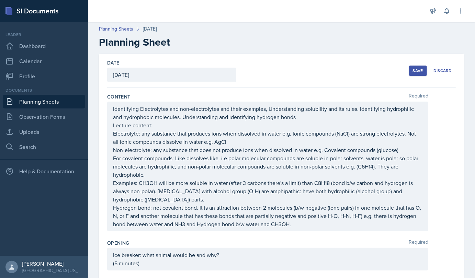
click at [413, 71] on div "Save" at bounding box center [418, 70] width 10 height 5
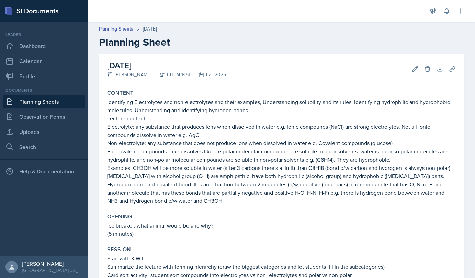
click at [51, 102] on link "Planning Sheets" at bounding box center [44, 102] width 82 height 14
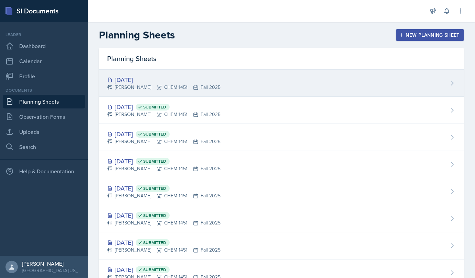
click at [163, 87] on div "[PERSON_NAME] CHEM 1451 Fall 2025" at bounding box center [163, 87] width 113 height 7
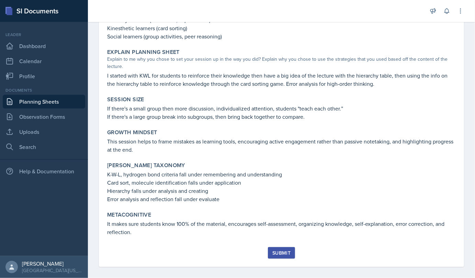
scroll to position [351, 0]
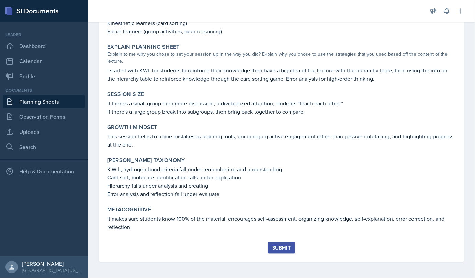
click at [288, 251] on button "Submit" at bounding box center [281, 248] width 27 height 12
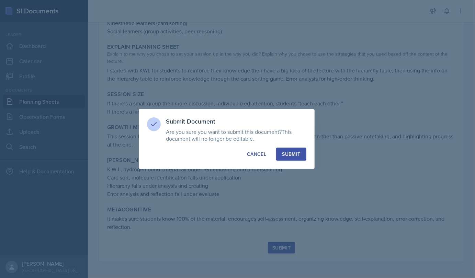
click at [300, 155] on div "Submit" at bounding box center [291, 154] width 18 height 7
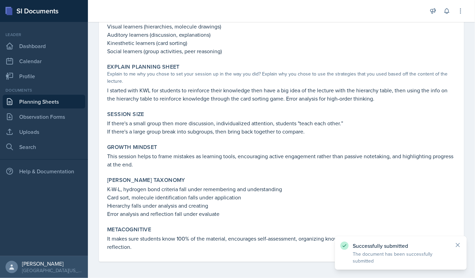
click at [71, 99] on link "Planning Sheets" at bounding box center [44, 102] width 82 height 14
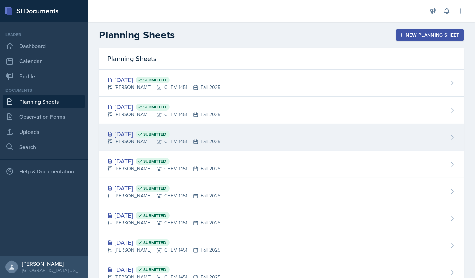
scroll to position [51, 0]
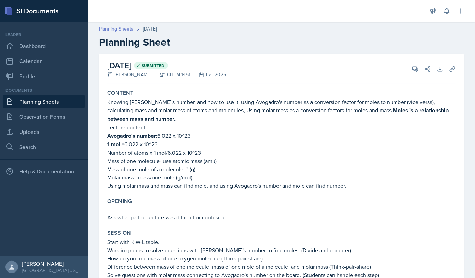
click at [125, 30] on link "Planning Sheets" at bounding box center [116, 28] width 34 height 7
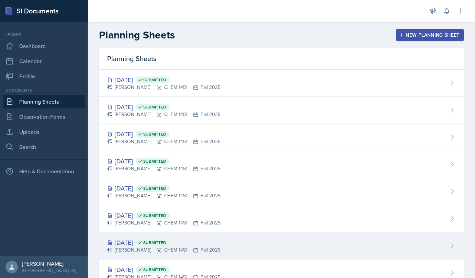
scroll to position [24, 0]
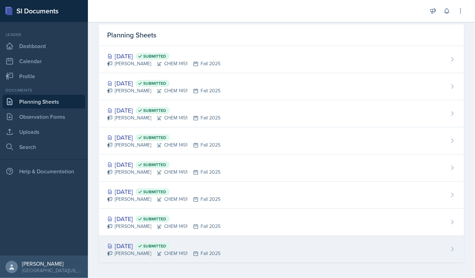
click at [144, 244] on div "Sep 8th, 2025 Submitted" at bounding box center [163, 246] width 113 height 9
